Goal: Task Accomplishment & Management: Manage account settings

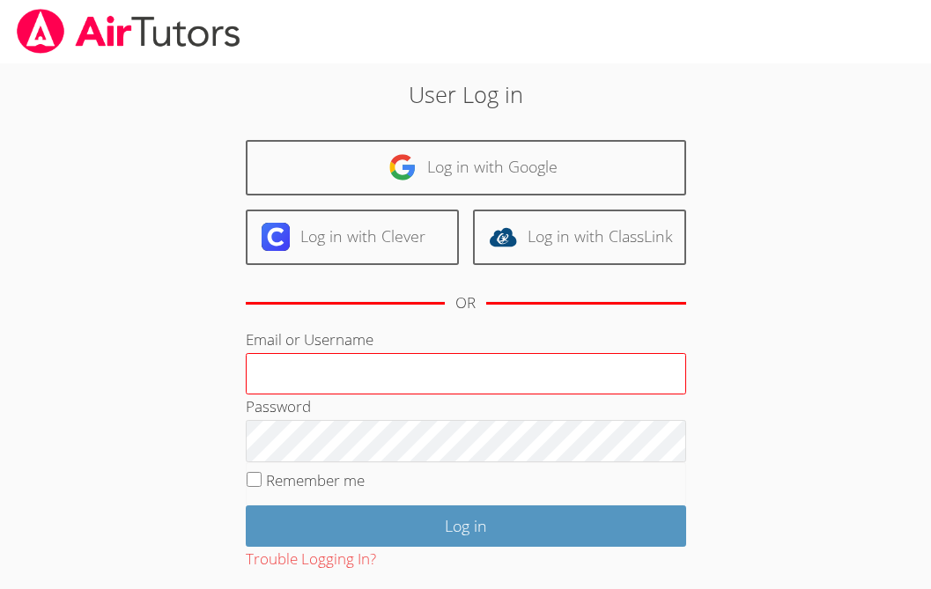
click at [348, 371] on input "Email or Username" at bounding box center [466, 374] width 440 height 42
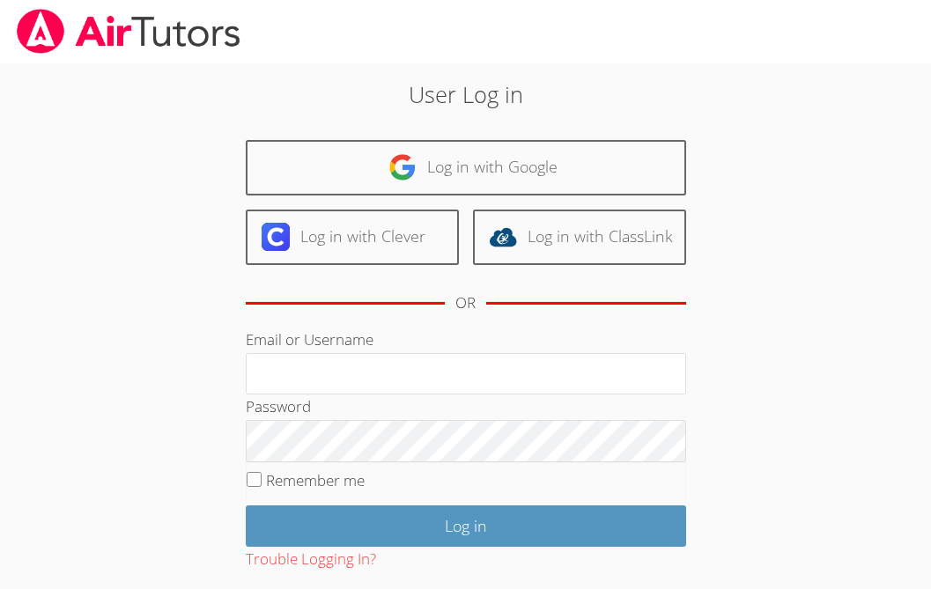
type input "[EMAIL_ADDRESS][DOMAIN_NAME]"
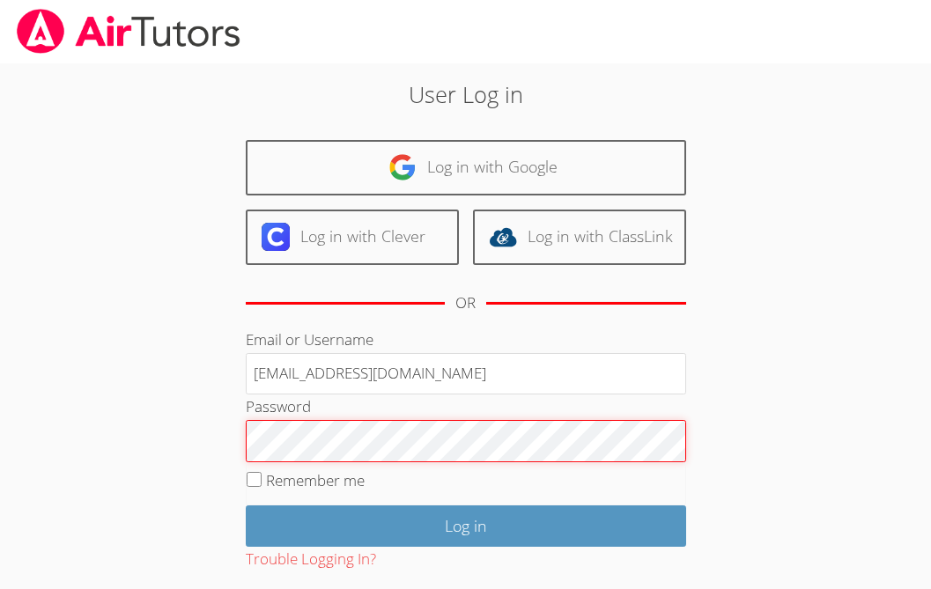
click at [246, 505] on input "Log in" at bounding box center [466, 525] width 440 height 41
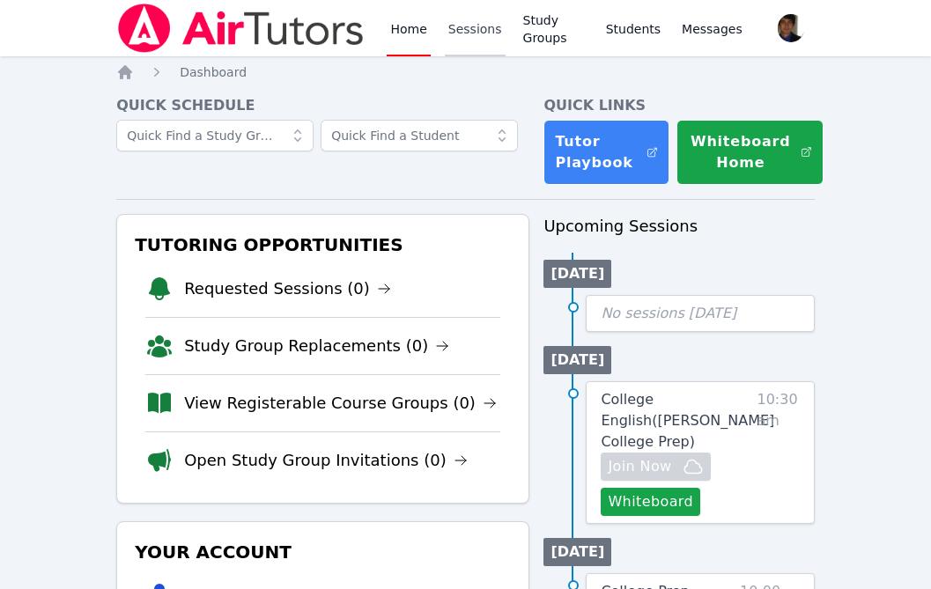
click at [475, 31] on link "Sessions" at bounding box center [475, 28] width 61 height 56
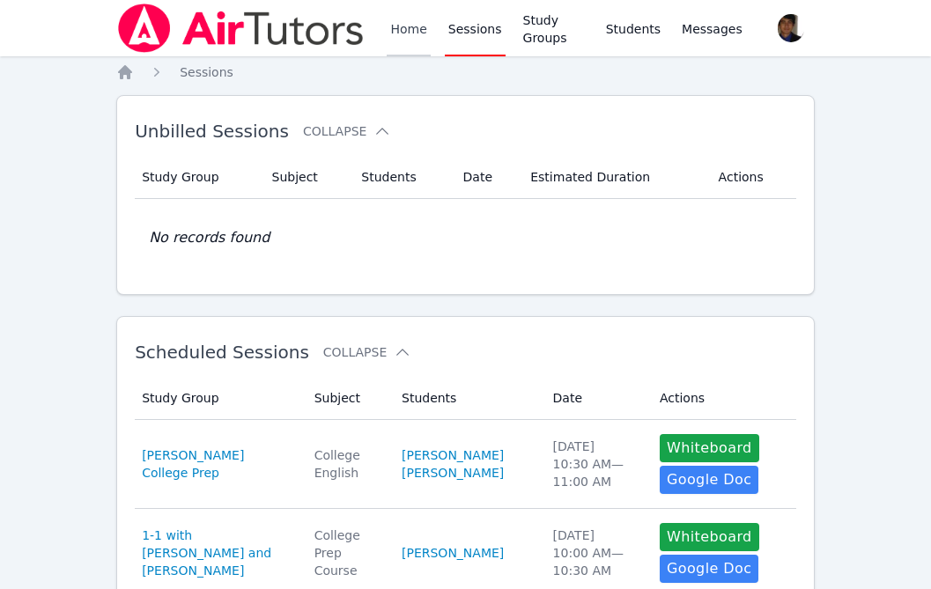
click at [408, 36] on link "Home" at bounding box center [407, 28] width 43 height 56
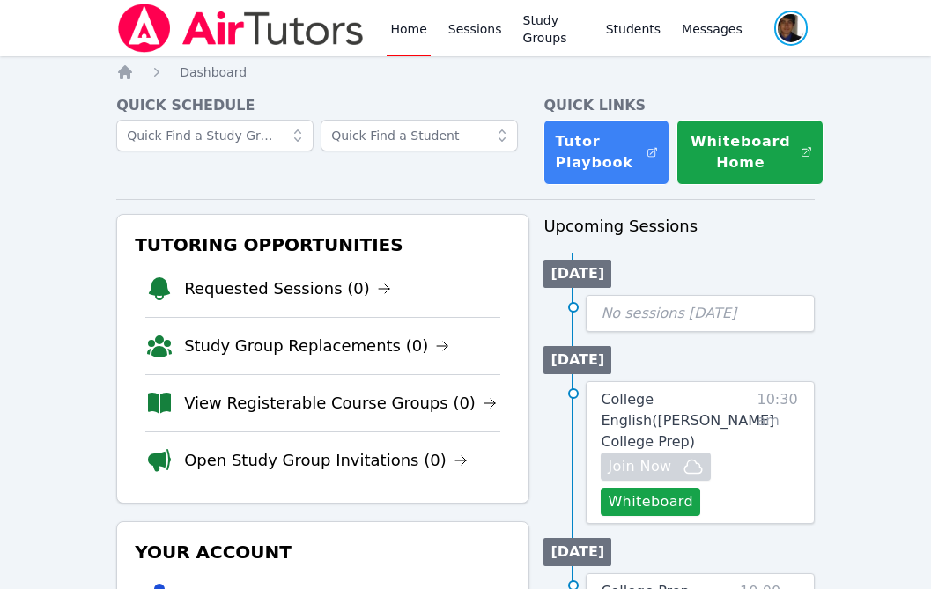
click at [794, 29] on span "button" at bounding box center [790, 28] width 37 height 39
click at [727, 101] on button "Logout" at bounding box center [719, 101] width 169 height 32
